Goal: Ask a question

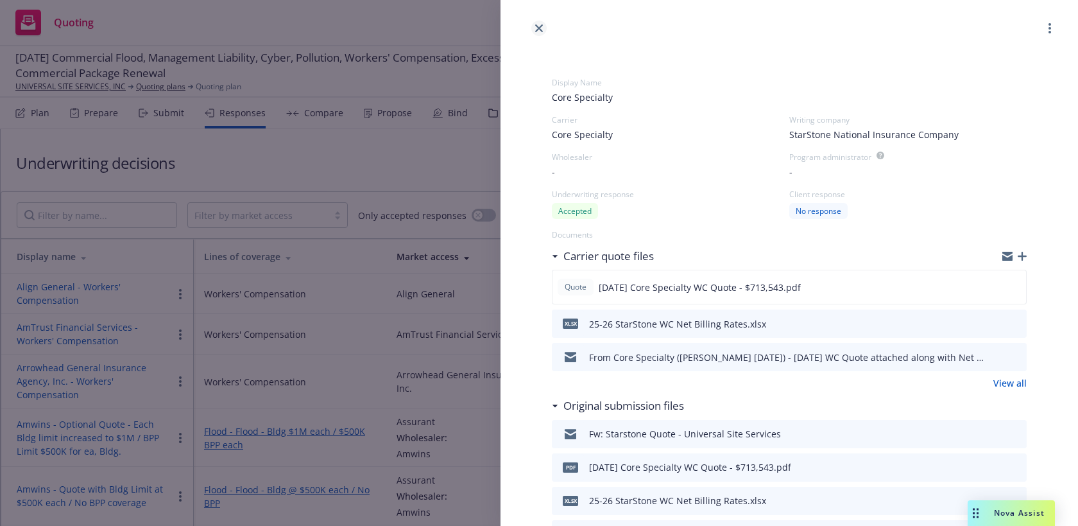
click at [542, 25] on icon "close" at bounding box center [539, 28] width 8 height 8
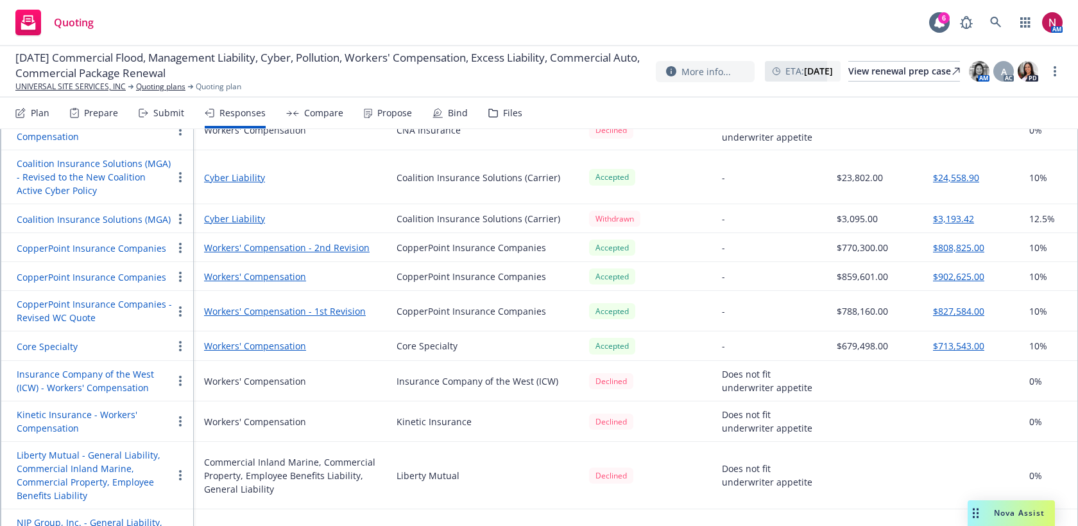
scroll to position [926, 0]
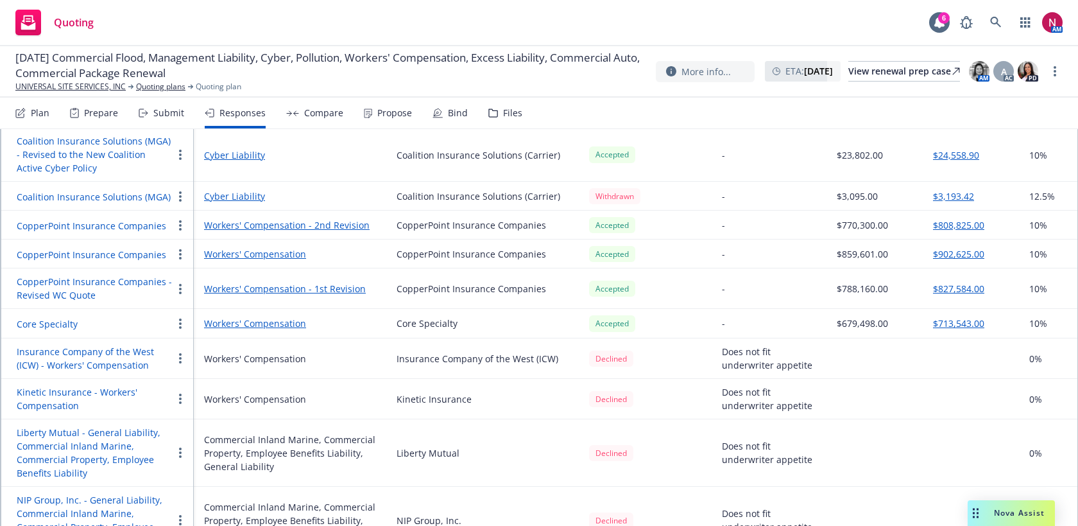
click at [50, 316] on div "Core Specialty" at bounding box center [95, 323] width 156 height 15
click at [50, 331] on td "Core Specialty" at bounding box center [97, 323] width 193 height 29
click at [57, 321] on button "Core Specialty" at bounding box center [47, 323] width 61 height 13
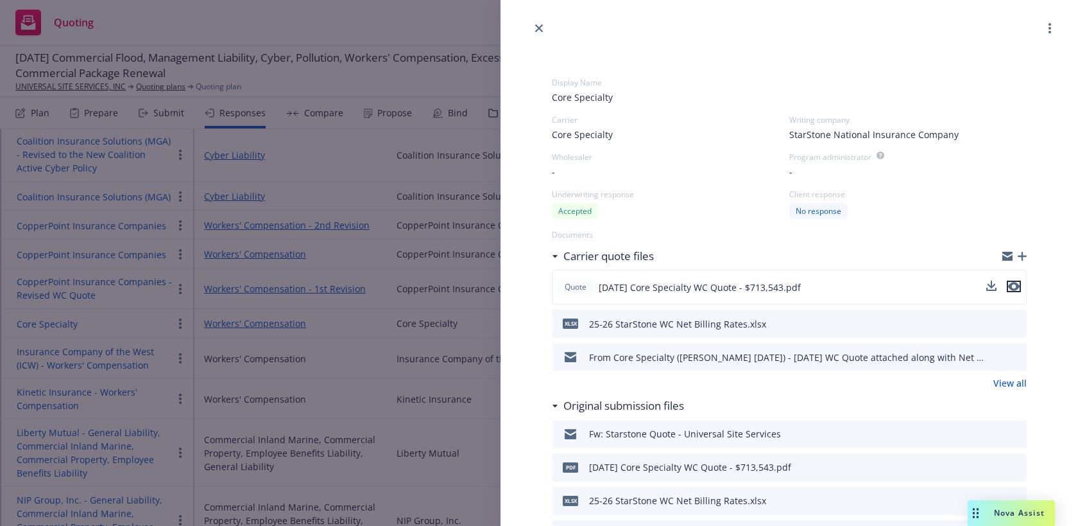
click at [1017, 284] on icon "preview file" at bounding box center [1014, 286] width 12 height 9
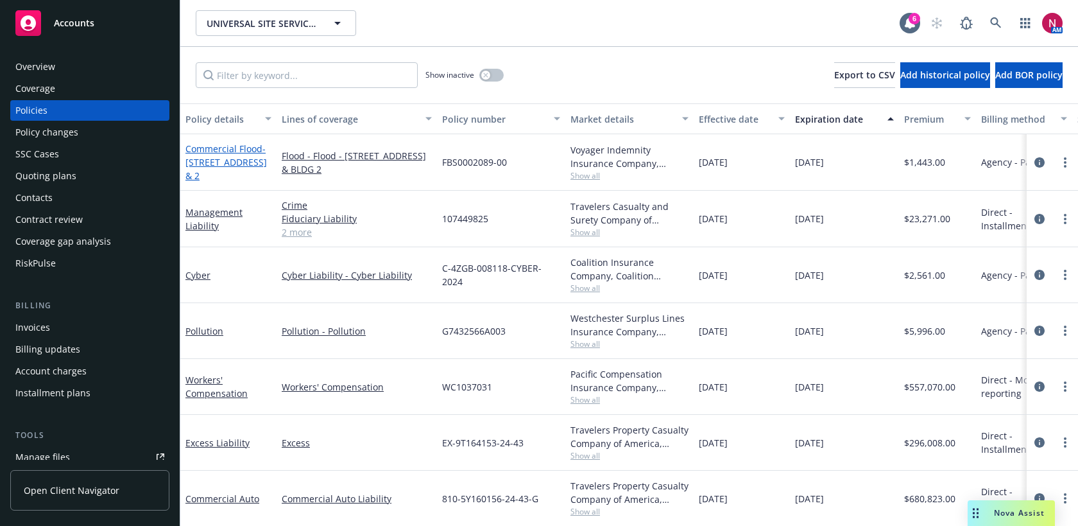
click at [236, 170] on span "- [STREET_ADDRESS] & 2" at bounding box center [226, 161] width 82 height 39
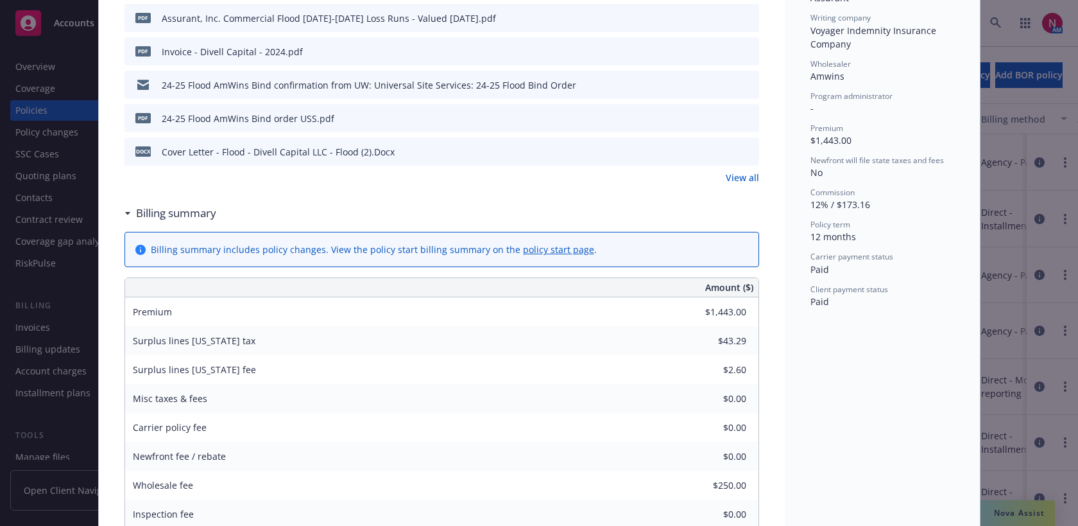
scroll to position [413, 0]
click at [750, 52] on icon "preview file" at bounding box center [747, 51] width 12 height 9
click at [49, 306] on div "Policy Commercial Flood - [STREET_ADDRESS] - Bldg. #1 & 2 Add internal notes he…" at bounding box center [539, 263] width 1078 height 526
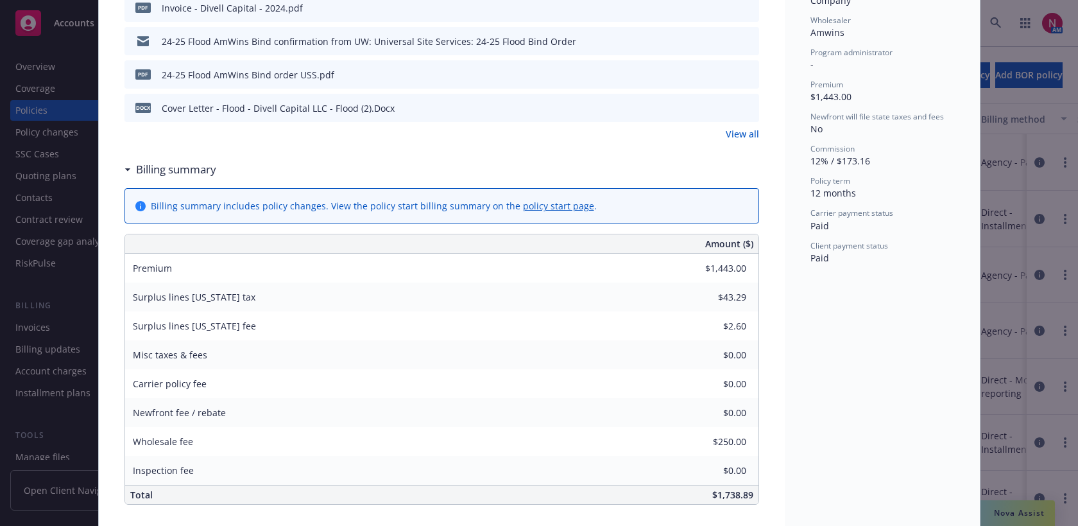
scroll to position [459, 0]
click at [899, 411] on div "Status Active Effective dates [DATE] - [DATE] Producer(s) [PERSON_NAME] Service…" at bounding box center [882, 438] width 195 height 1644
click at [1006, 385] on div "Policy Commercial Flood - [STREET_ADDRESS] - Bldg. #1 & 2 Add internal notes he…" at bounding box center [539, 263] width 1078 height 526
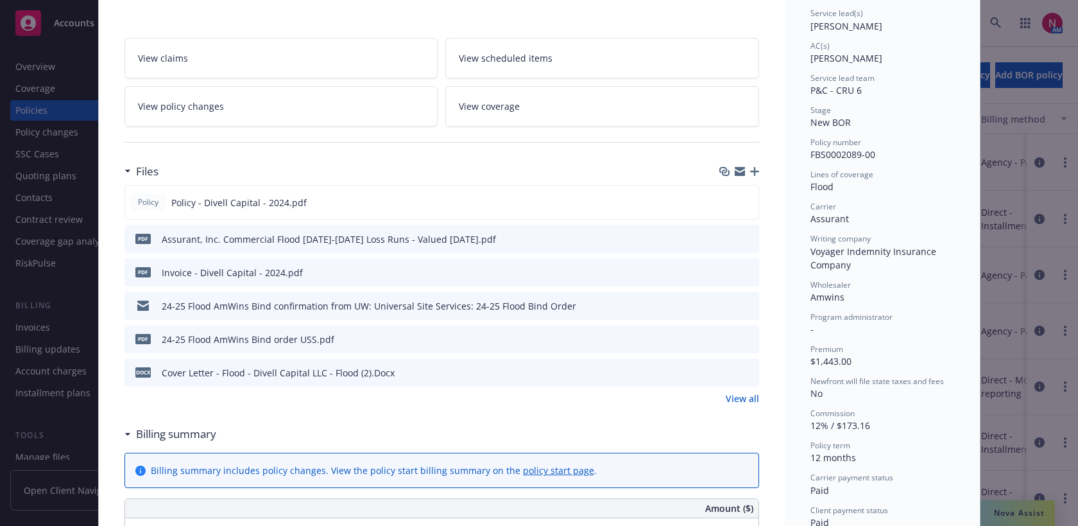
scroll to position [0, 0]
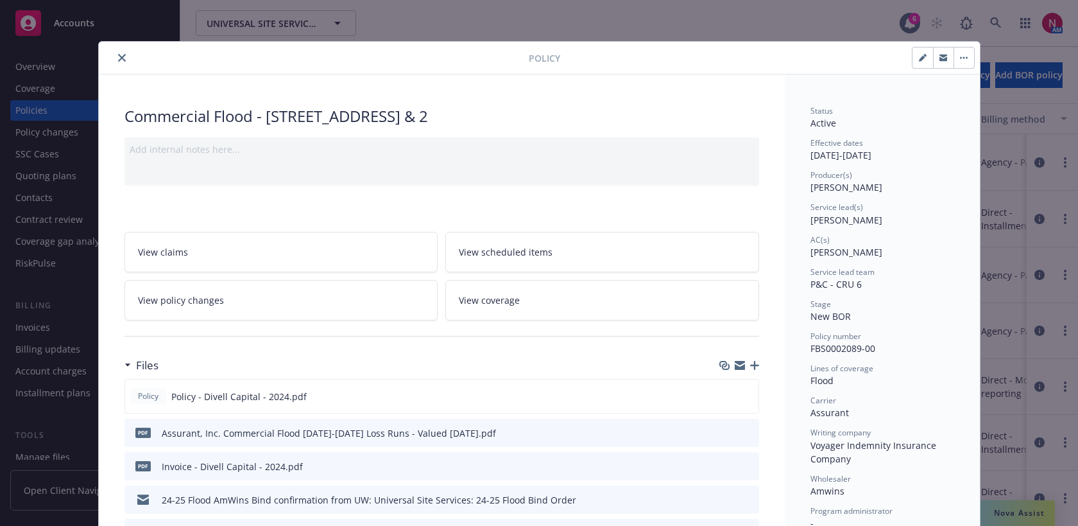
click at [122, 58] on icon "close" at bounding box center [122, 58] width 8 height 8
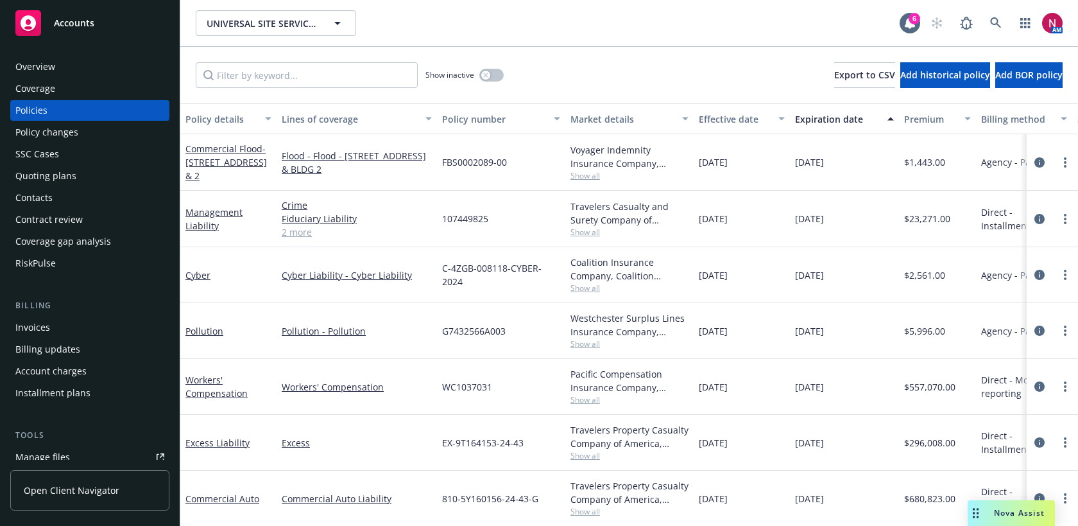
click at [981, 518] on div "Drag to move" at bounding box center [976, 513] width 16 height 26
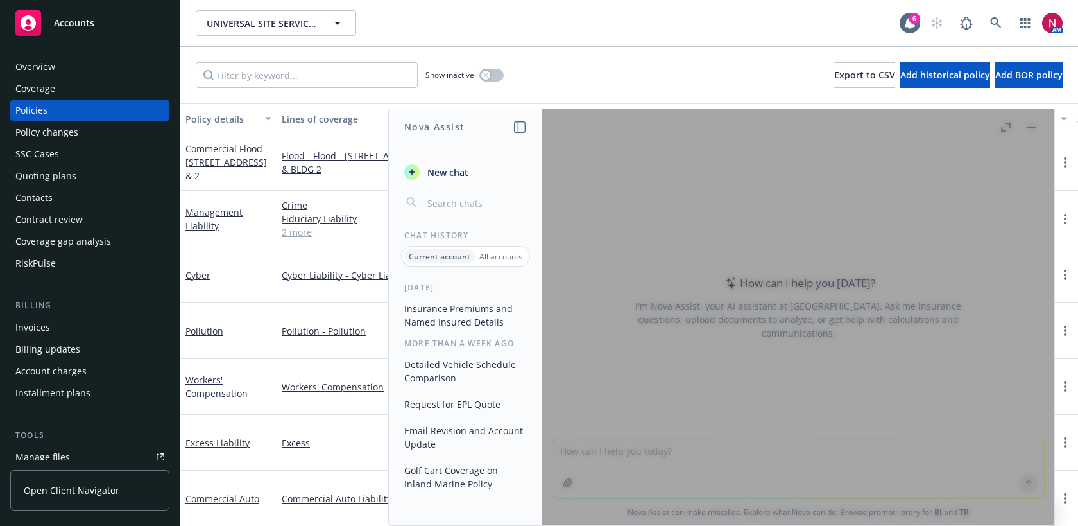
click at [664, 395] on div at bounding box center [798, 317] width 512 height 416
click at [450, 171] on span "New chat" at bounding box center [447, 172] width 44 height 13
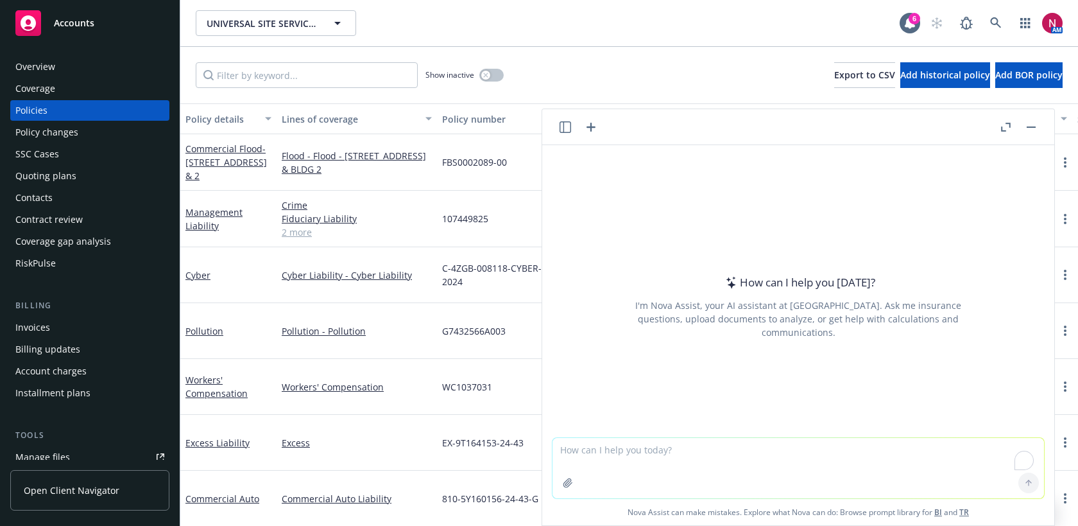
click at [567, 481] on icon "button" at bounding box center [568, 483] width 10 height 10
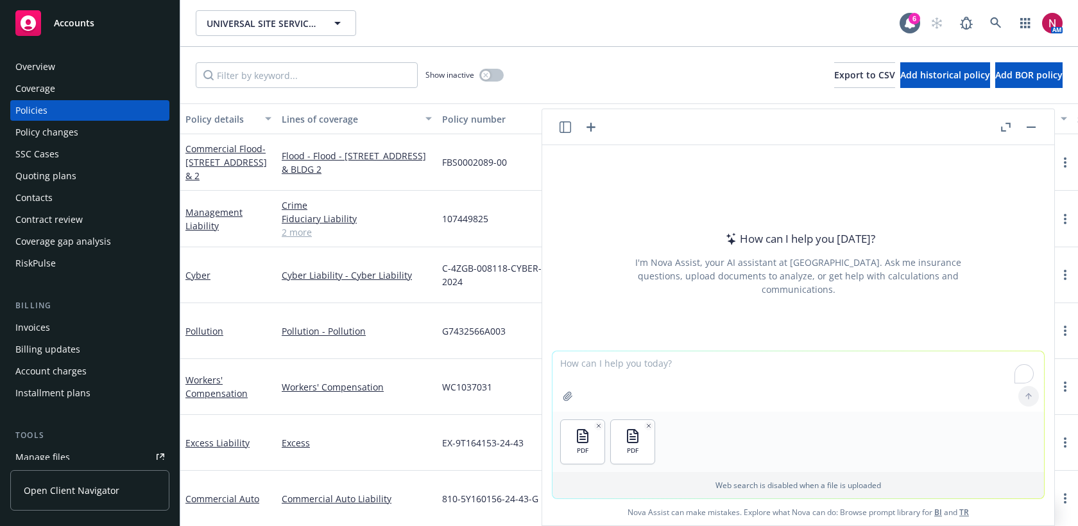
click at [741, 366] on textarea "To enrich screen reader interactions, please activate Accessibility in Grammarl…" at bounding box center [799, 381] width 492 height 60
click at [649, 365] on textarea "To enrich screen reader interactions, please activate Accessibility in Grammarl…" at bounding box center [799, 381] width 492 height 60
paste textarea "Cybercrime: Invoice Fraud / Manipulation Coverage"
type textarea "Does this quote have Cybercrime: Invoice Fraud / Manipulation Coverage?"
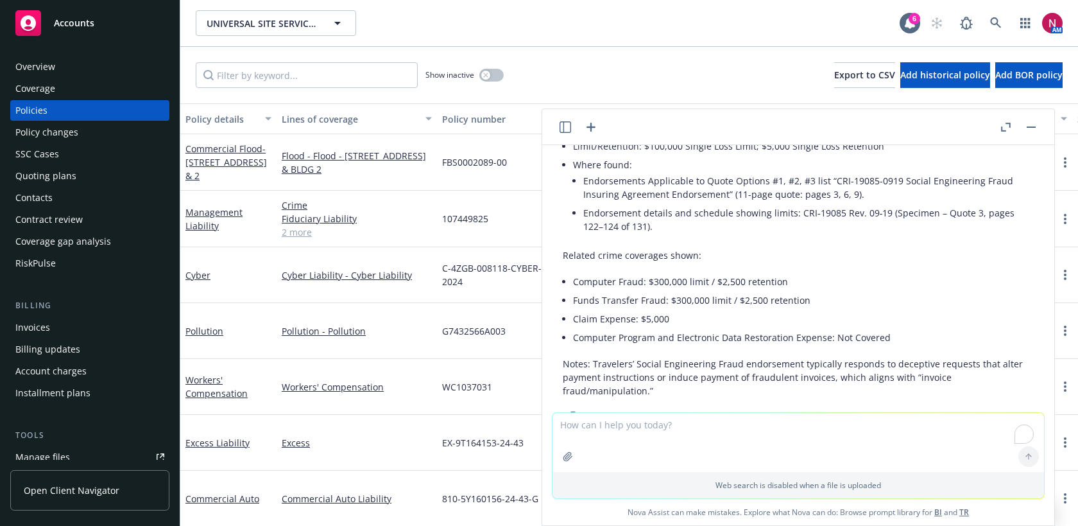
scroll to position [159, 0]
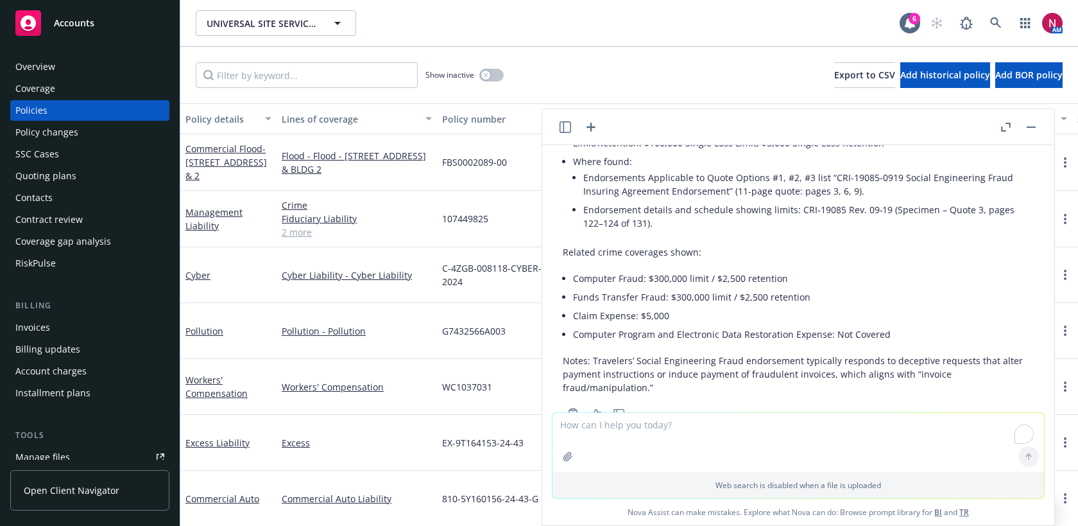
click at [673, 435] on textarea "To enrich screen reader interactions, please activate Accessibility in Grammarl…" at bounding box center [799, 442] width 492 height 59
paste textarea "Cybercrime: Cryptojack Fraud Coverage"
type textarea "Does this quote have Cybercrime: Cryptojack Fraud Coverage?"
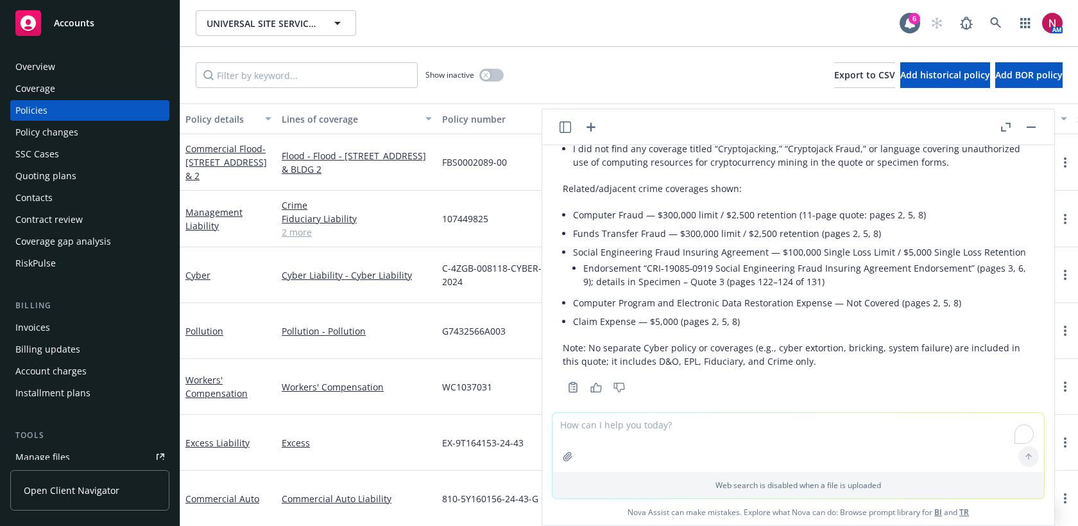
scroll to position [527, 0]
click at [659, 413] on textarea "To enrich screen reader interactions, please activate Accessibility in Grammarl…" at bounding box center [799, 442] width 492 height 59
paste textarea "Supplemental Expenses: Forensic Accounting"
type textarea "Does this quote have Supplemental Expenses: Forensic Accounting?"
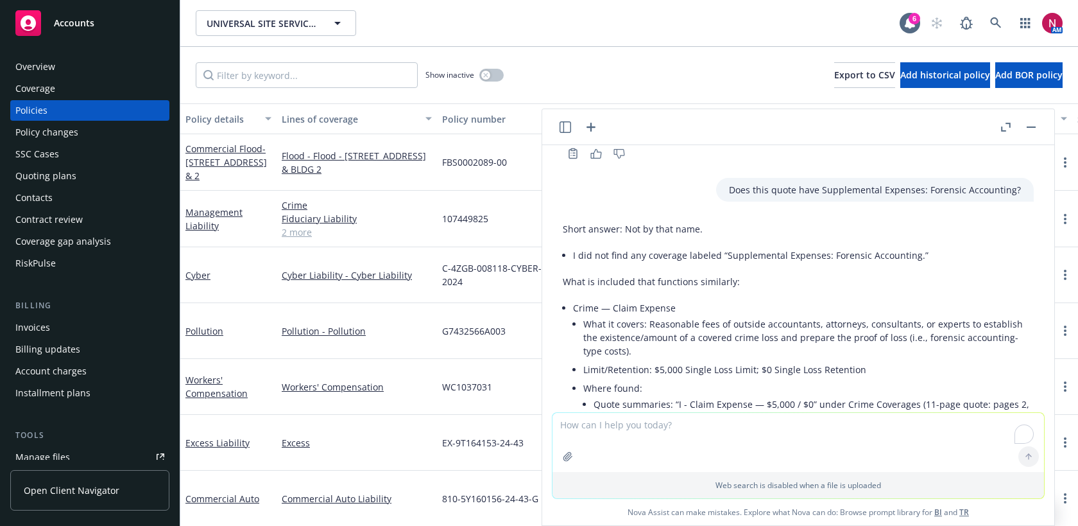
scroll to position [766, 0]
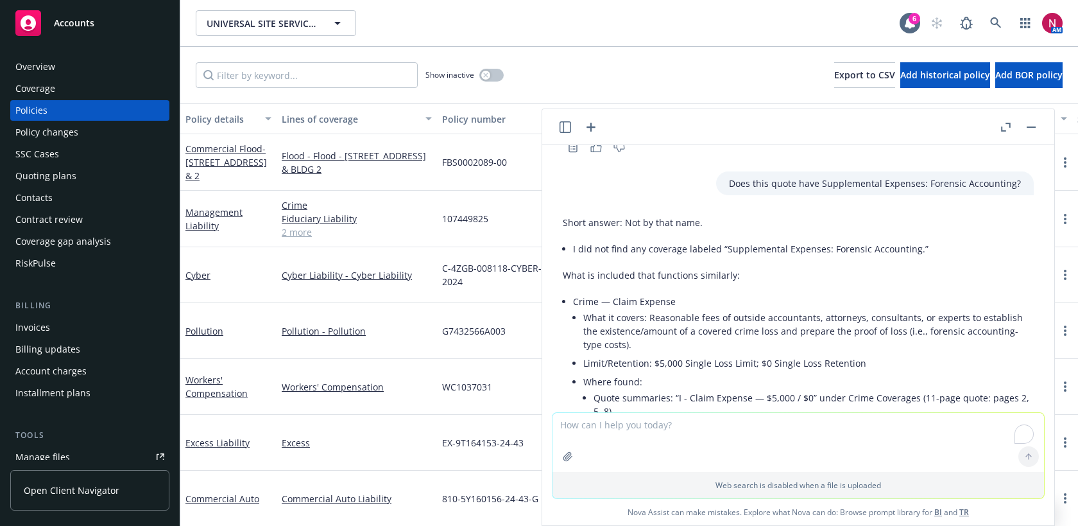
click at [685, 439] on textarea "To enrich screen reader interactions, please activate Accessibility in Grammarl…" at bounding box center [799, 442] width 492 height 59
paste textarea "Loss Mitigation Expense Coverage"
type textarea "Does this quote have Loss Mitigation Expense Coverage?"
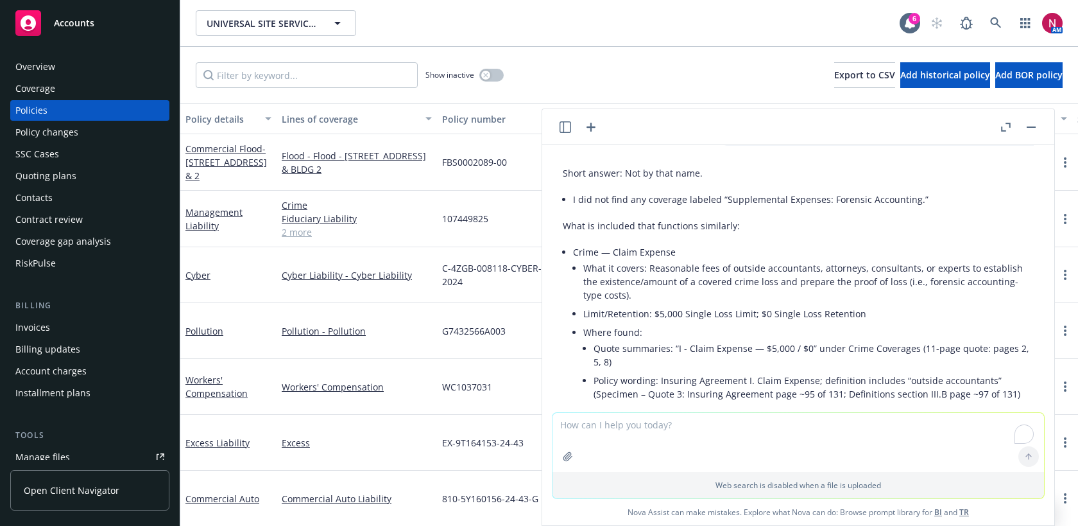
scroll to position [790, 0]
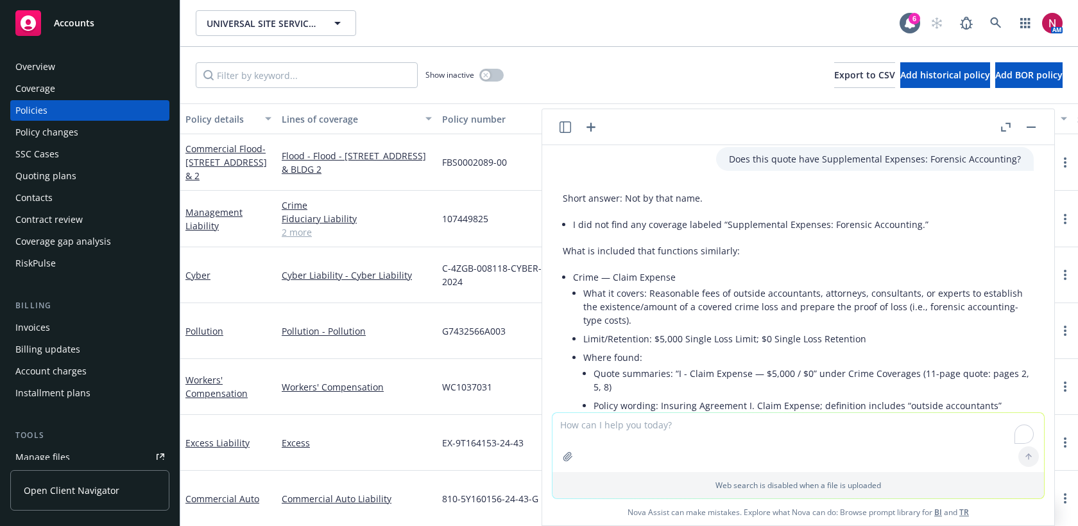
click at [736, 436] on textarea "To enrich screen reader interactions, please activate Accessibility in Grammarl…" at bounding box center [799, 442] width 492 height 59
paste textarea "Court Appearance Coverage"
type textarea "Does this quote have Court Appearance Coverage?"
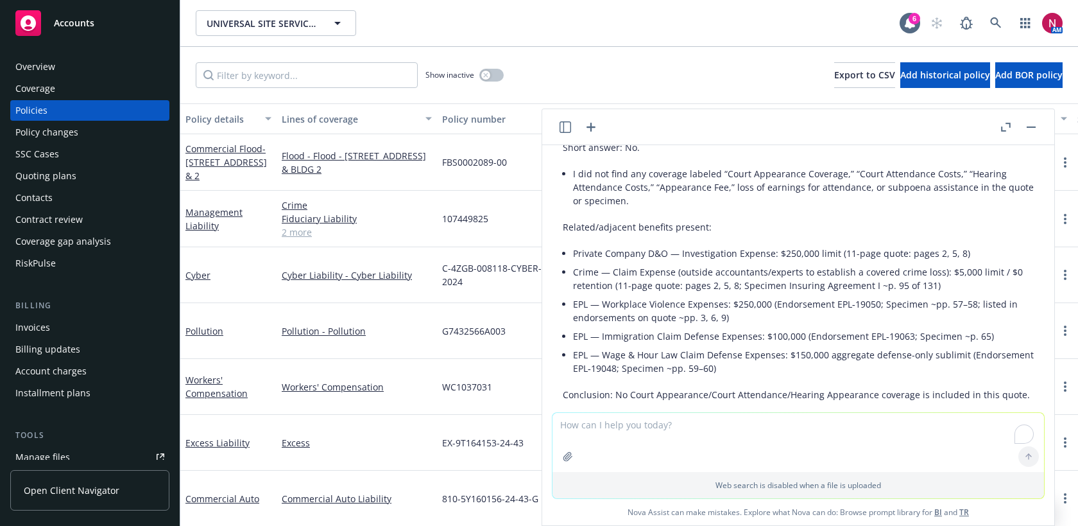
scroll to position [1827, 0]
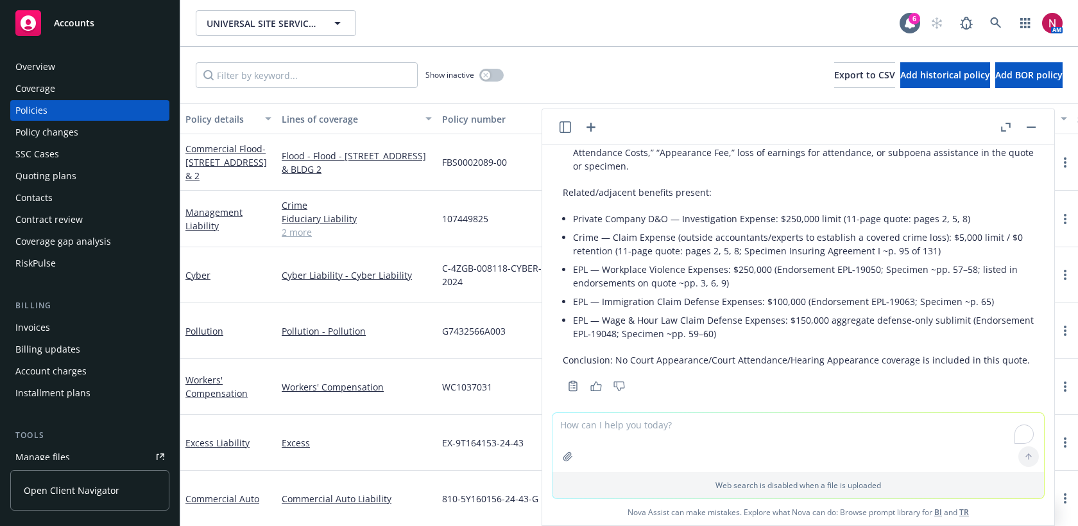
click at [671, 424] on textarea "To enrich screen reader interactions, please activate Accessibility in Grammarl…" at bounding box center [799, 442] width 492 height 59
type textarea "Does it have additional insured endorsement"
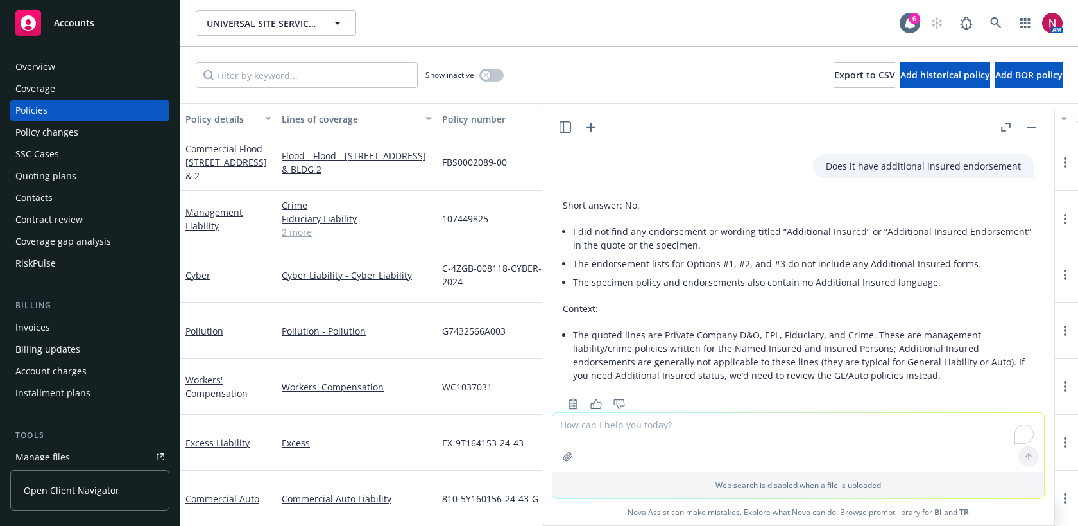
scroll to position [2083, 0]
click at [711, 426] on textarea "To enrich screen reader interactions, please activate Accessibility in Grammarl…" at bounding box center [799, 442] width 492 height 59
type textarea "is the treatment of defense inside or outside"
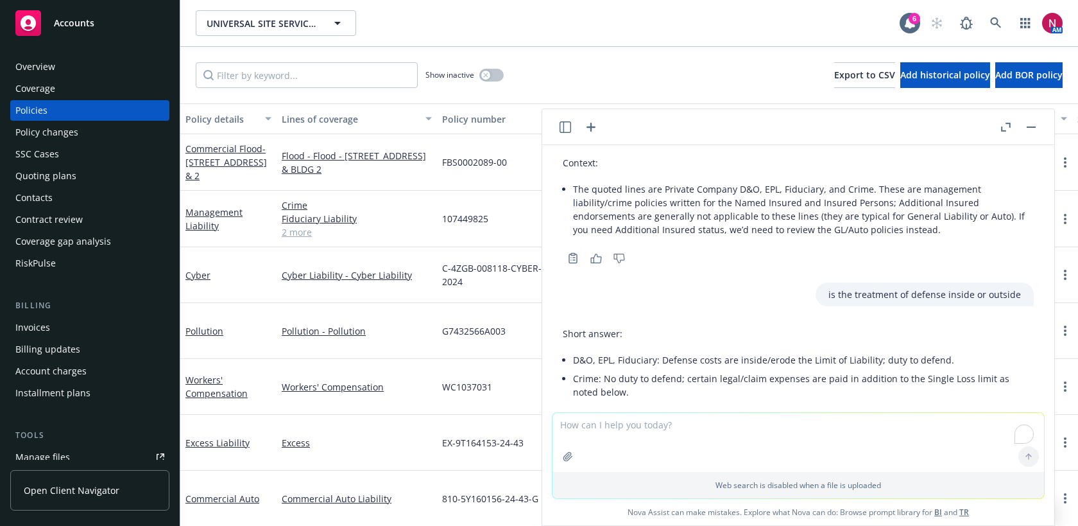
scroll to position [2232, 0]
